Goal: Task Accomplishment & Management: Manage account settings

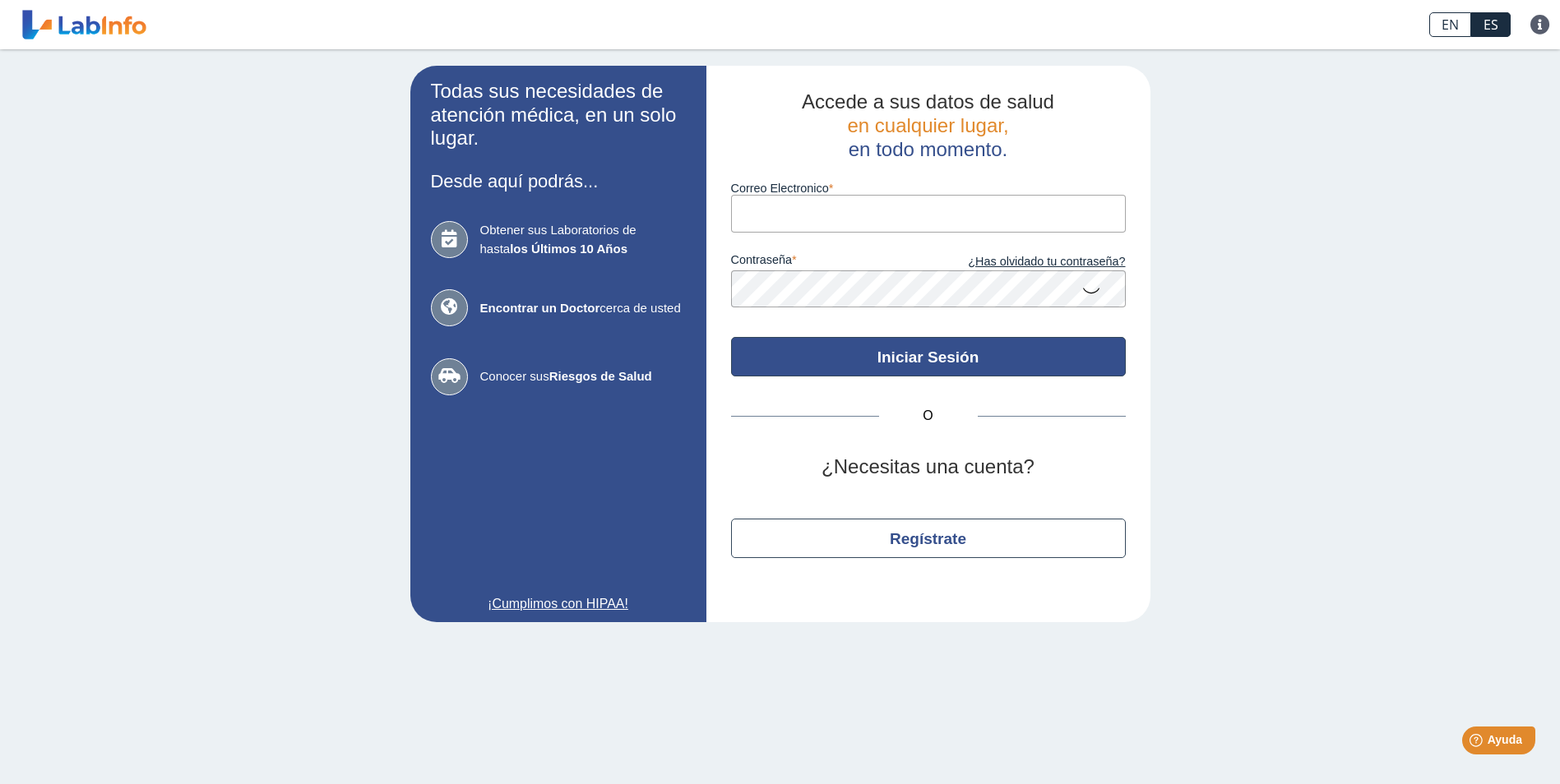
type input "[EMAIL_ADDRESS][DOMAIN_NAME]"
click at [938, 360] on button "Iniciar Sesión" at bounding box center [928, 356] width 395 height 39
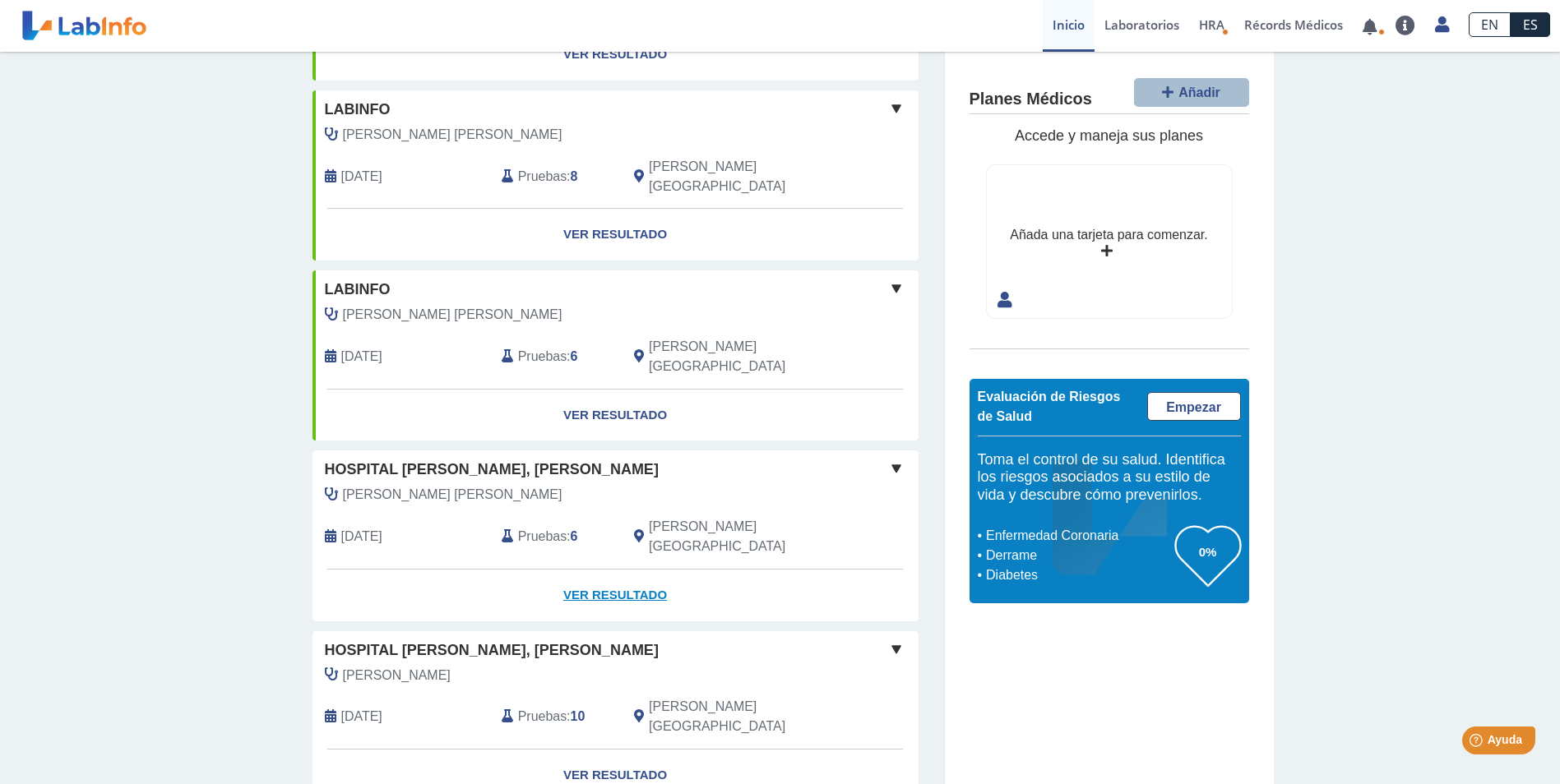
scroll to position [436, 0]
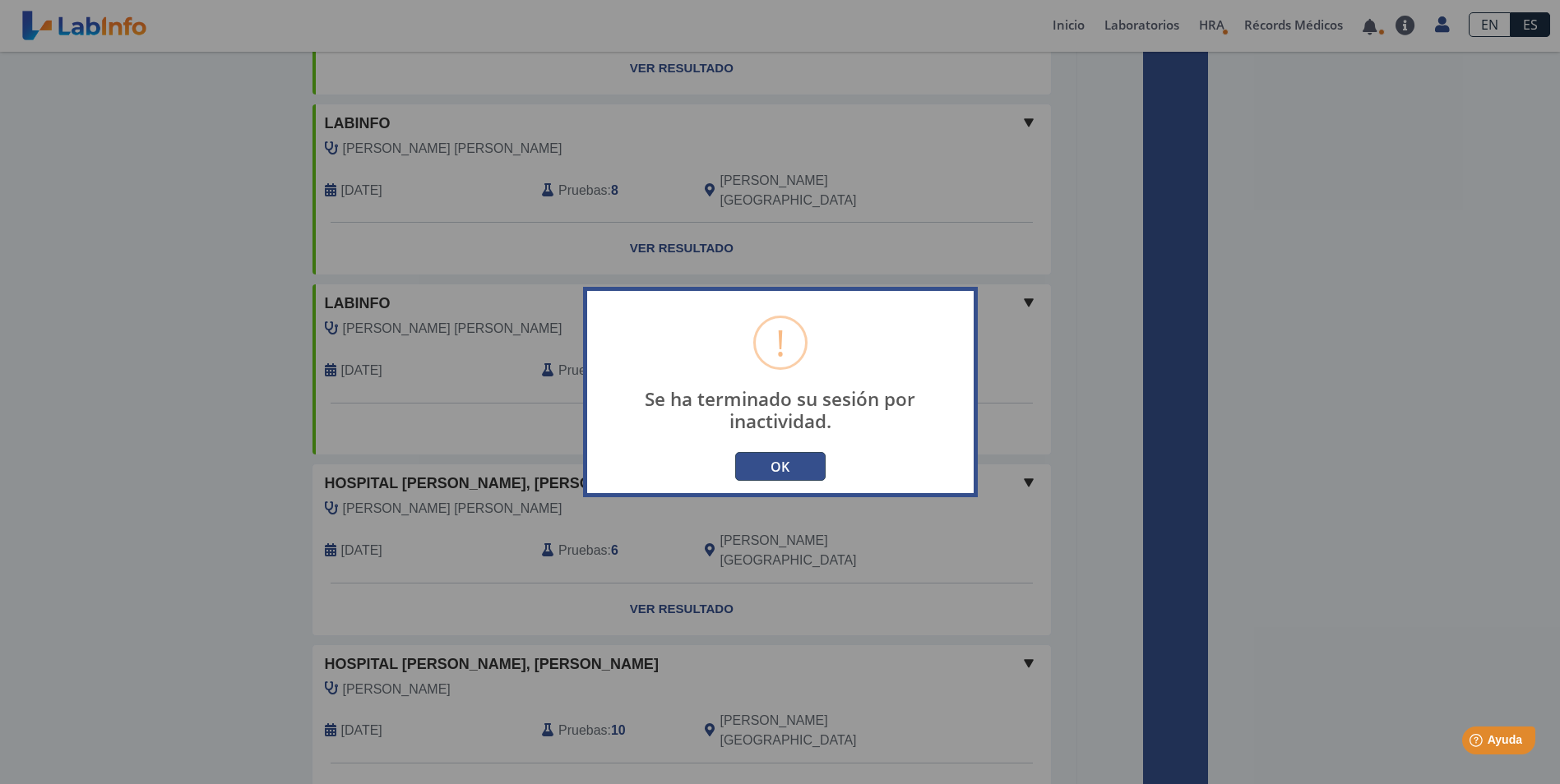
type input "[EMAIL_ADDRESS][DOMAIN_NAME]"
